Goal: Task Accomplishment & Management: Complete application form

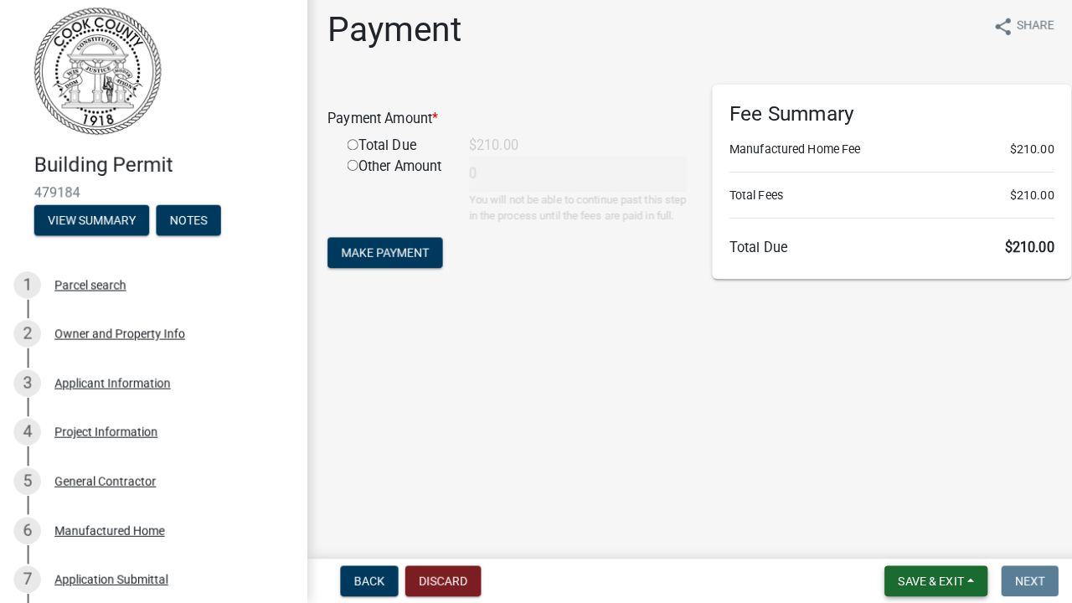
click at [914, 575] on span "Save & Exit" at bounding box center [914, 581] width 64 height 13
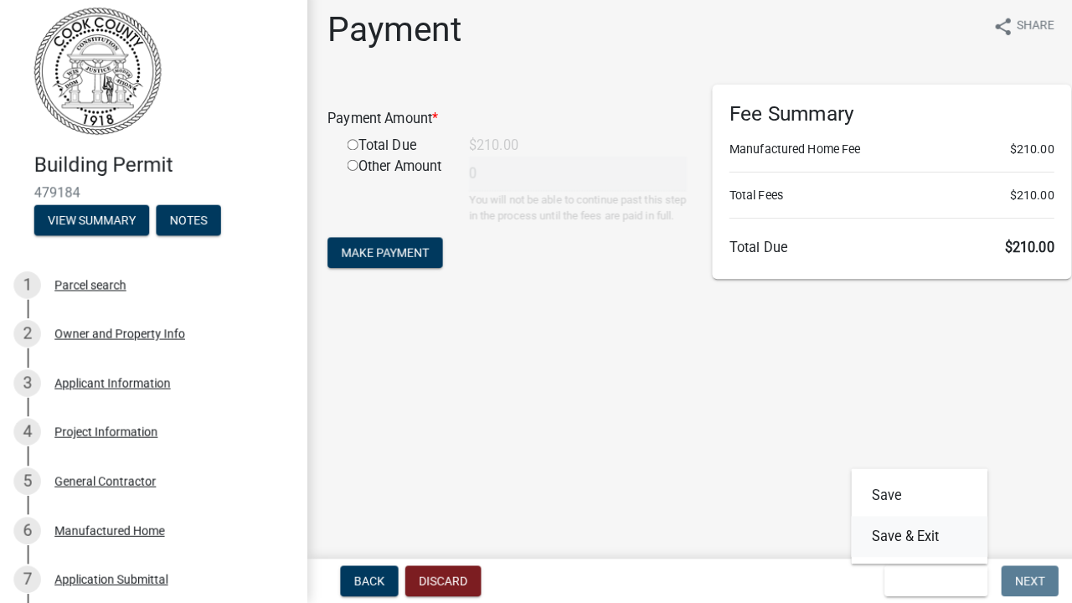
click at [917, 535] on button "Save & Exit" at bounding box center [903, 538] width 134 height 40
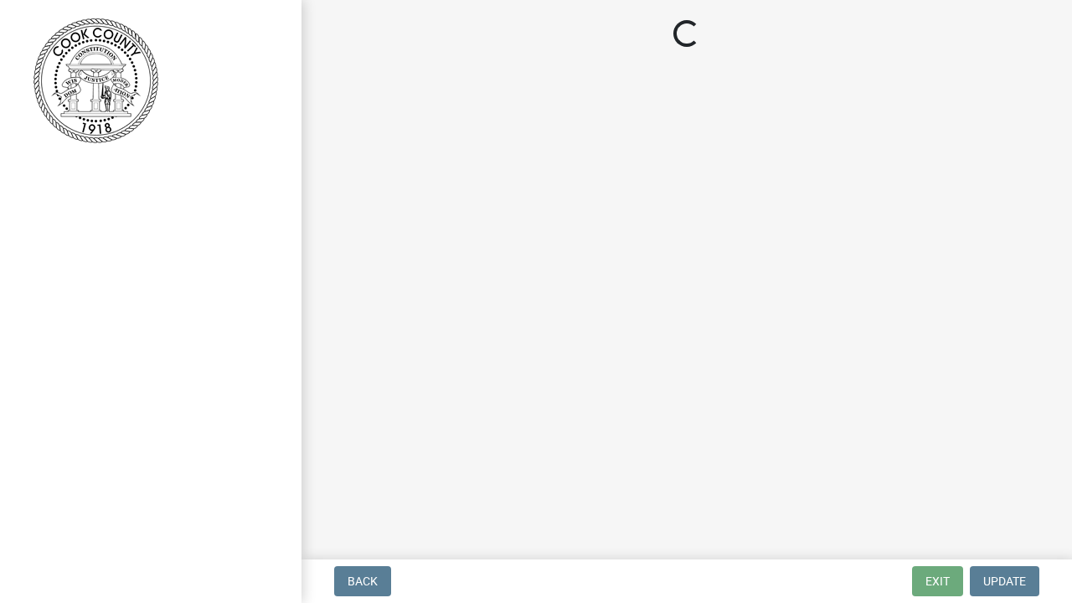
scroll to position [11, 0]
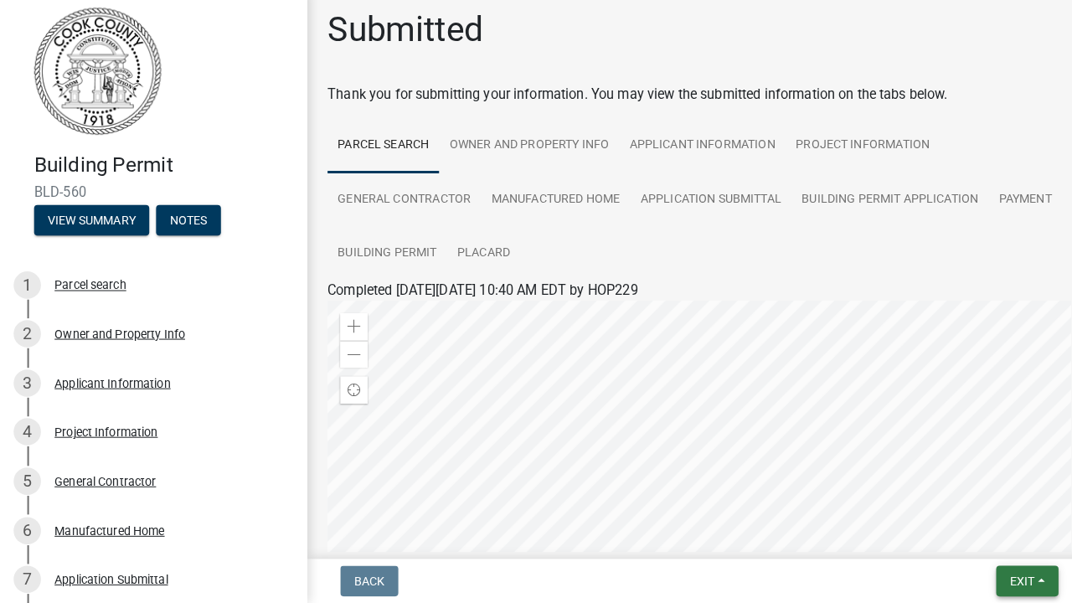
click at [1003, 575] on span "Exit" at bounding box center [1004, 581] width 24 height 13
click at [972, 518] on button "Save & Exit" at bounding box center [973, 538] width 134 height 40
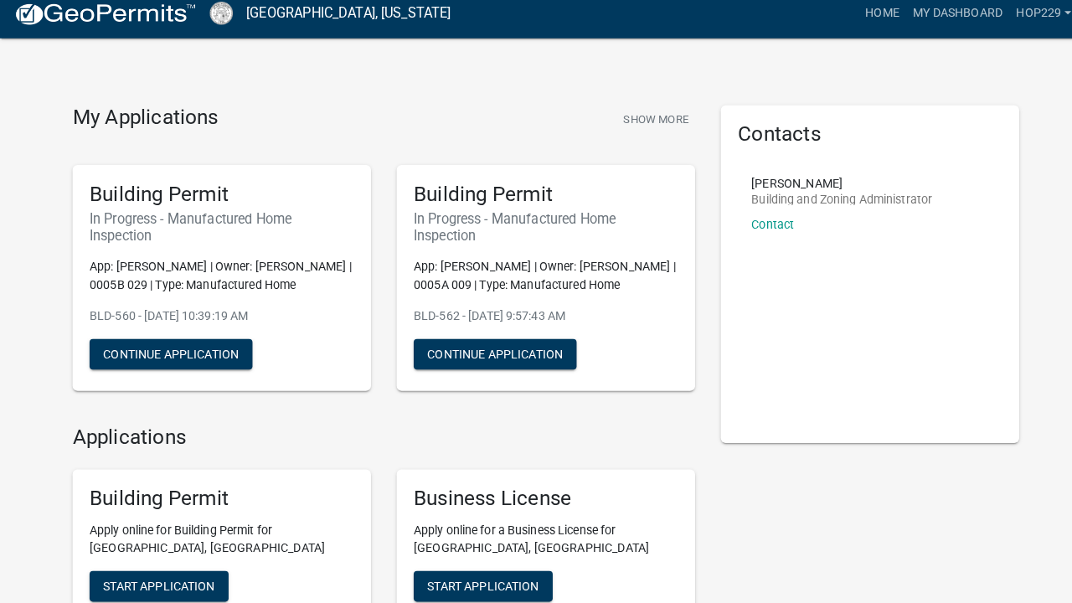
scroll to position [10, 0]
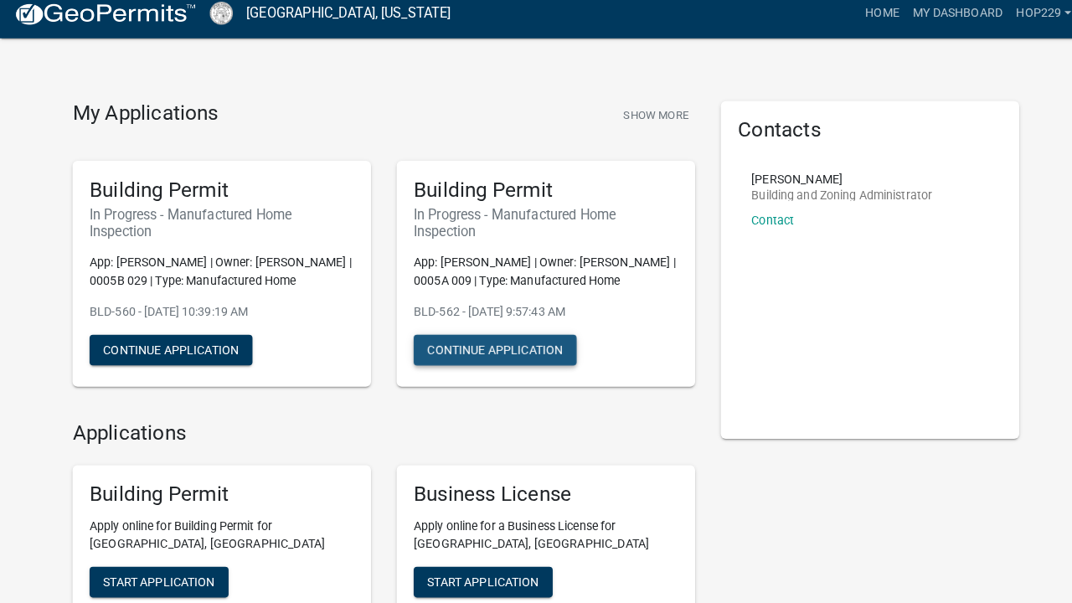
click at [489, 340] on button "Continue Application" at bounding box center [486, 355] width 160 height 30
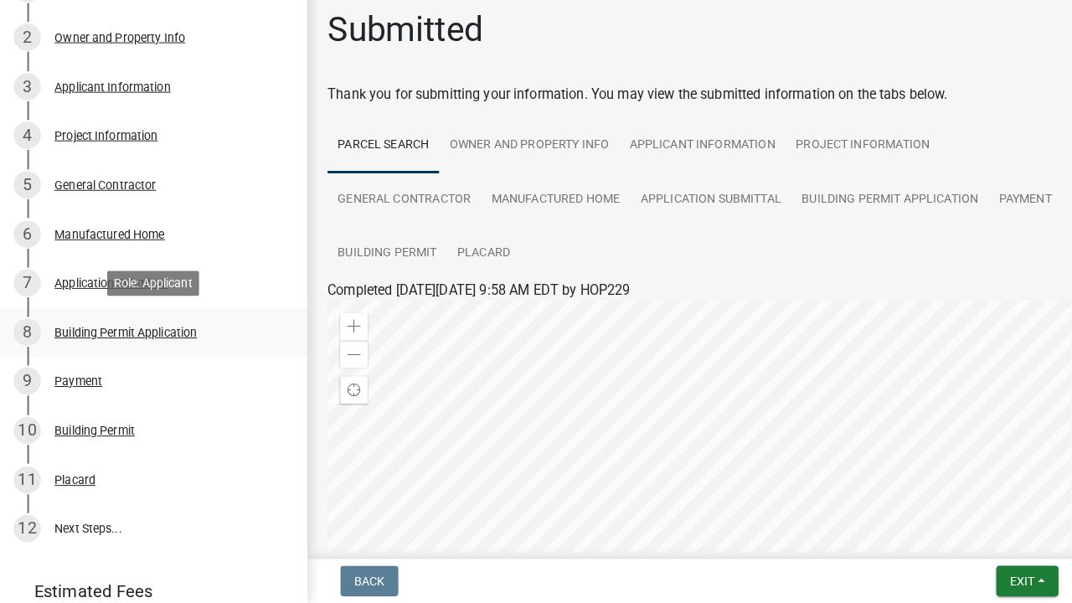
scroll to position [293, 0]
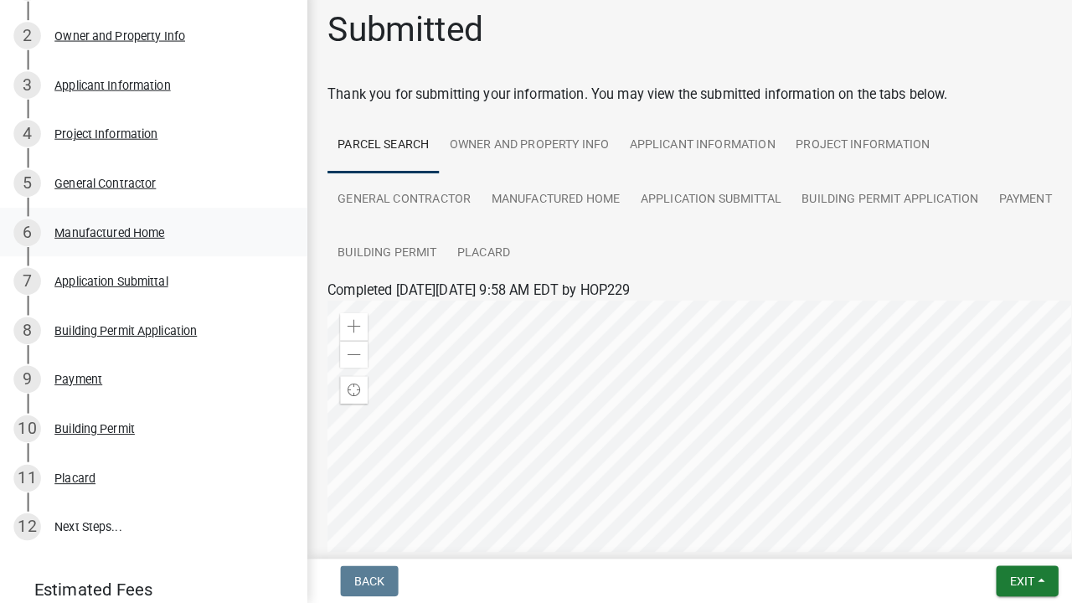
click at [138, 233] on div "Manufactured Home" at bounding box center [108, 239] width 108 height 12
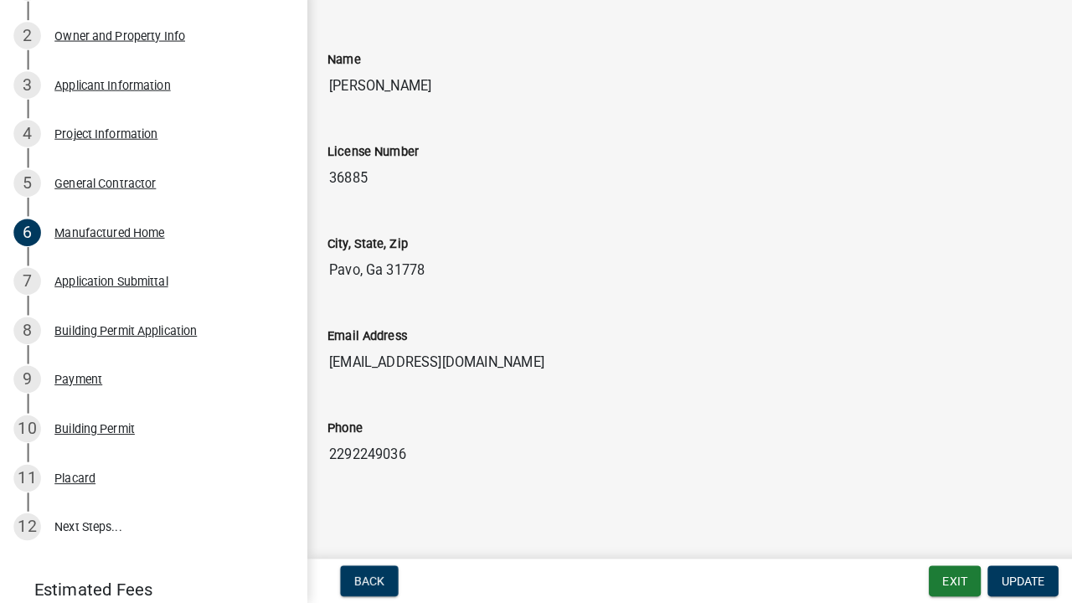
scroll to position [1044, 0]
click at [928, 570] on button "Exit" at bounding box center [937, 581] width 51 height 30
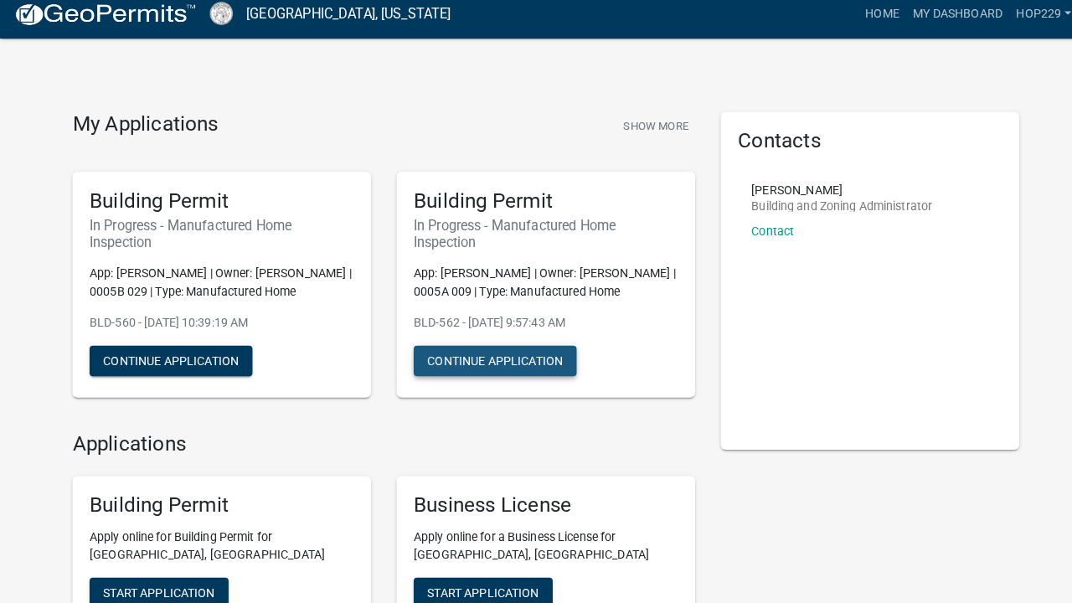
click at [529, 350] on button "Continue Application" at bounding box center [486, 365] width 160 height 30
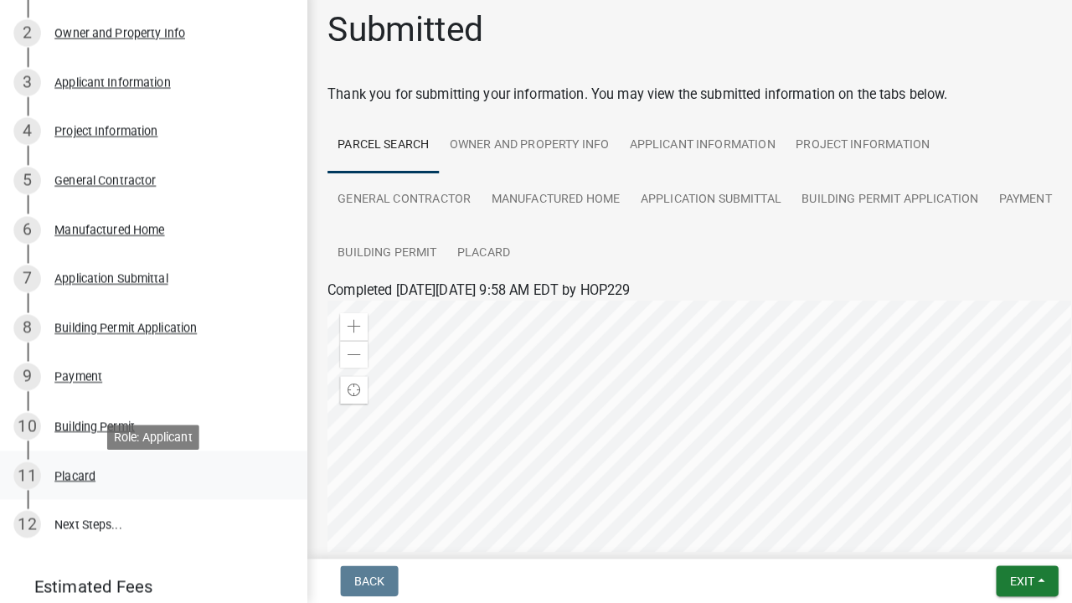
scroll to position [316, 0]
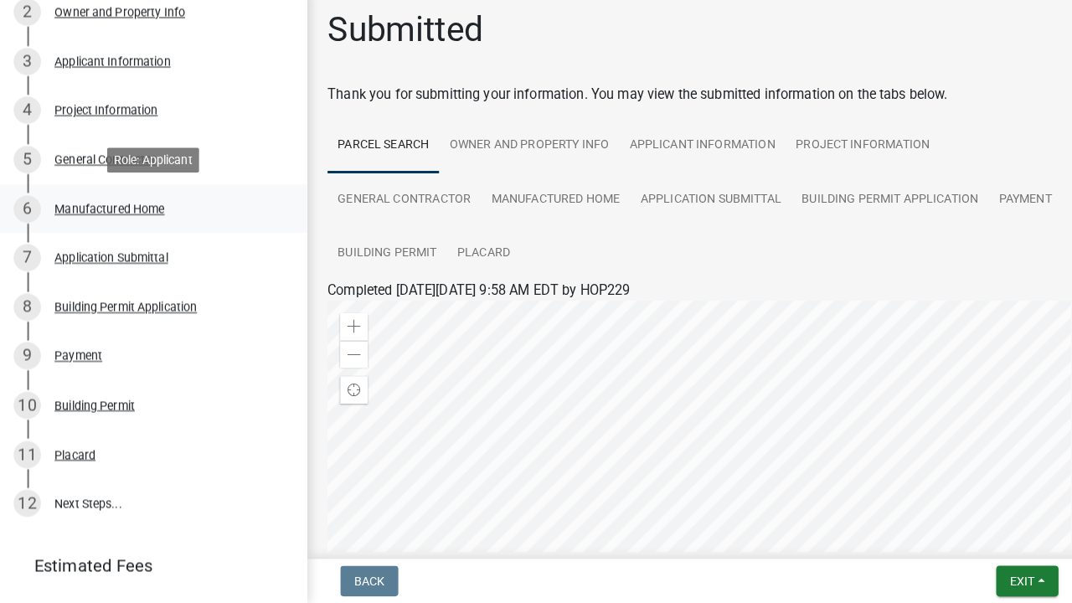
click at [176, 203] on div "6 Manufactured Home" at bounding box center [143, 216] width 261 height 27
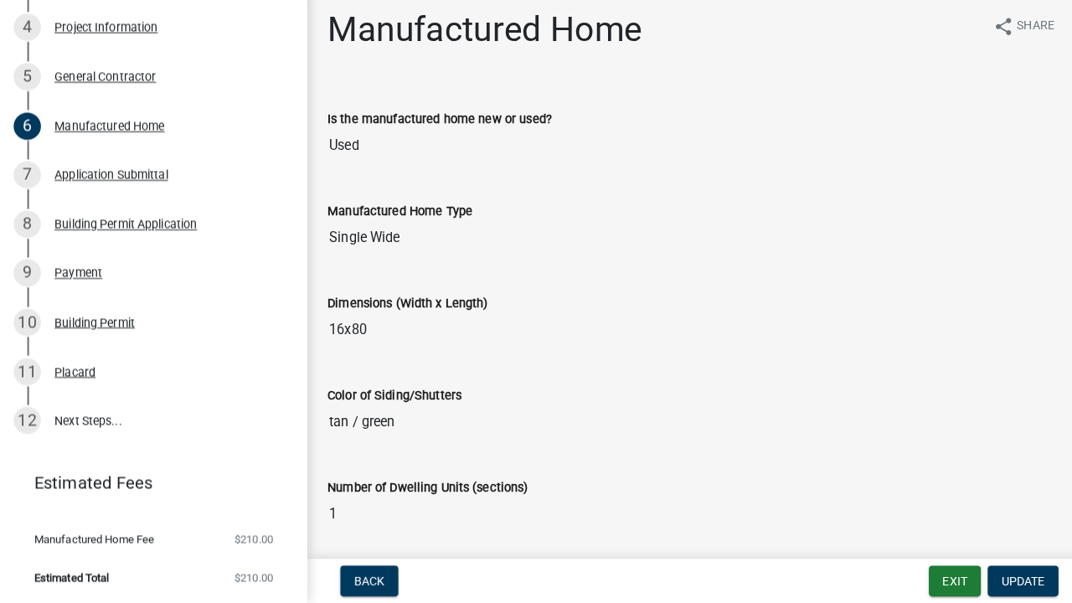
scroll to position [0, 0]
click at [925, 571] on button "Exit" at bounding box center [937, 581] width 51 height 30
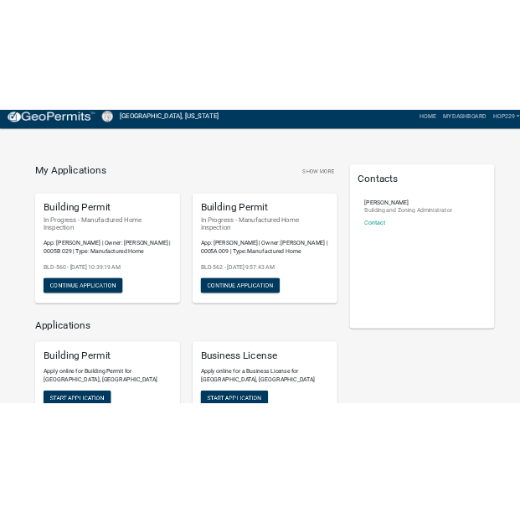
scroll to position [1, 0]
